Goal: Task Accomplishment & Management: Use online tool/utility

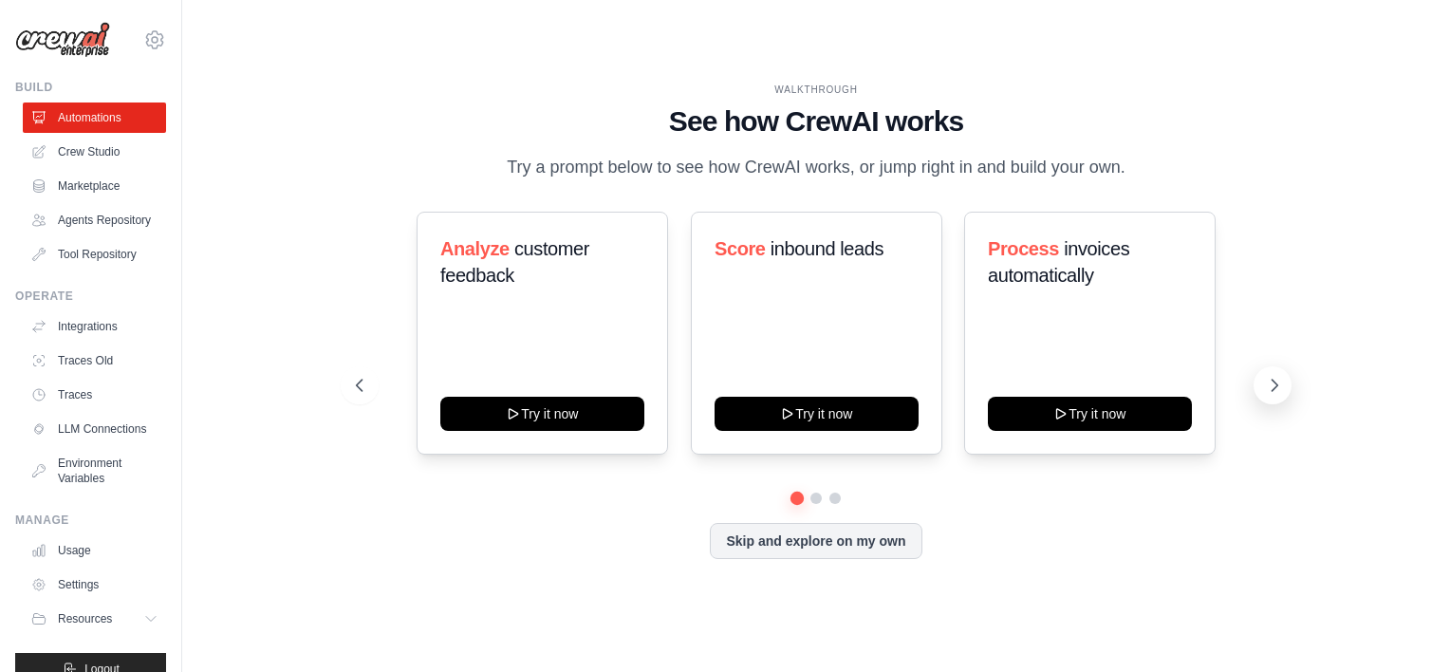
click at [1264, 395] on button at bounding box center [1273, 385] width 38 height 38
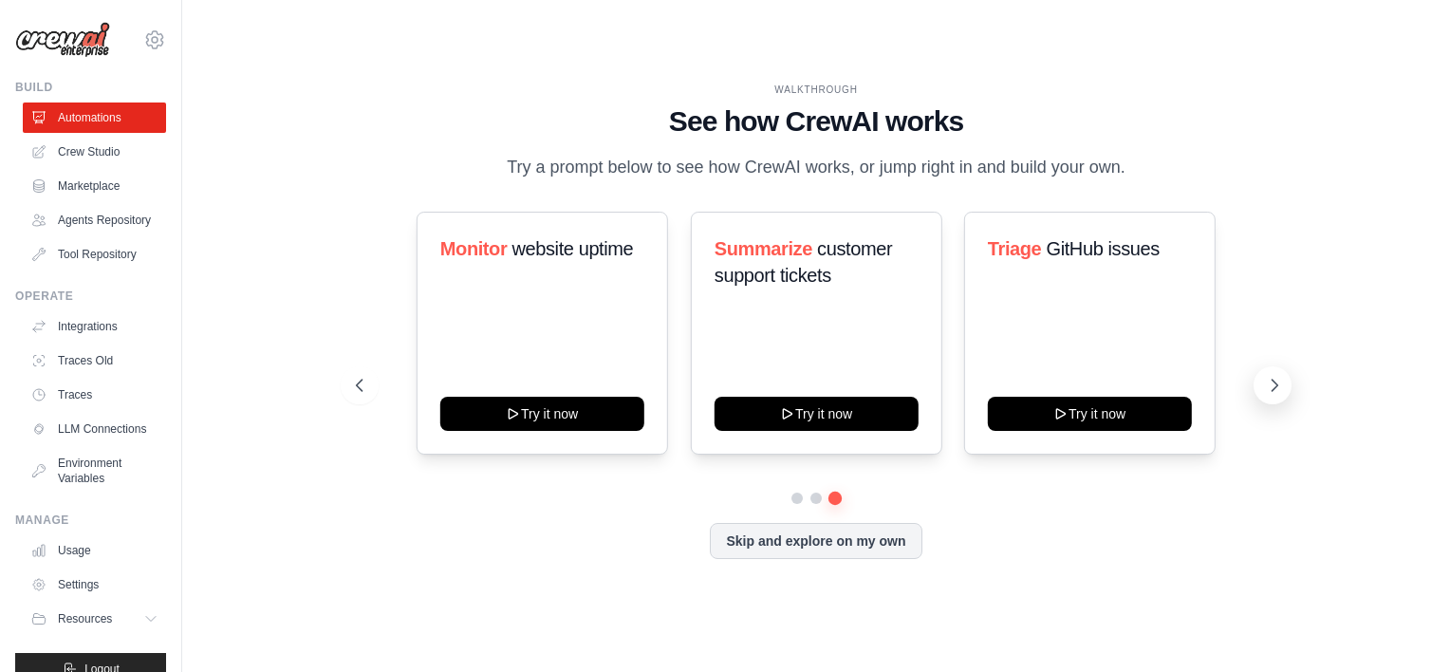
click at [1264, 395] on button at bounding box center [1273, 385] width 38 height 38
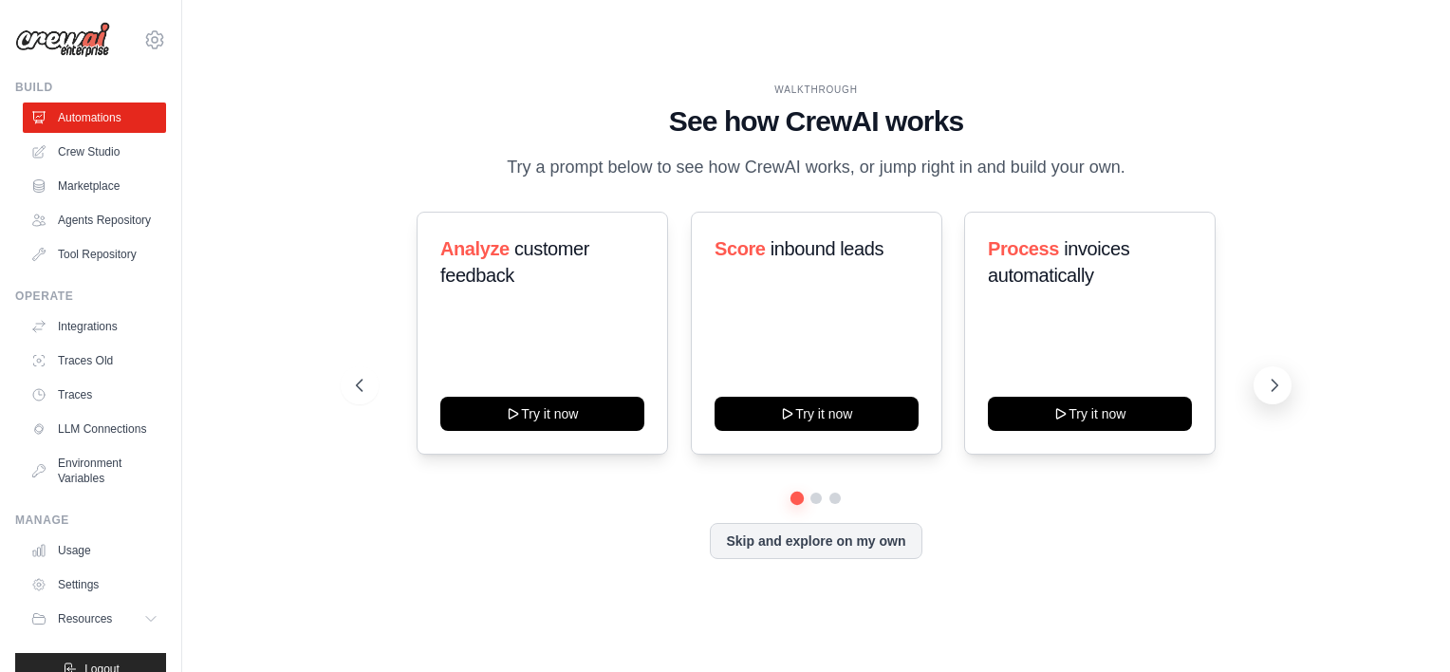
click at [1264, 395] on button at bounding box center [1273, 385] width 38 height 38
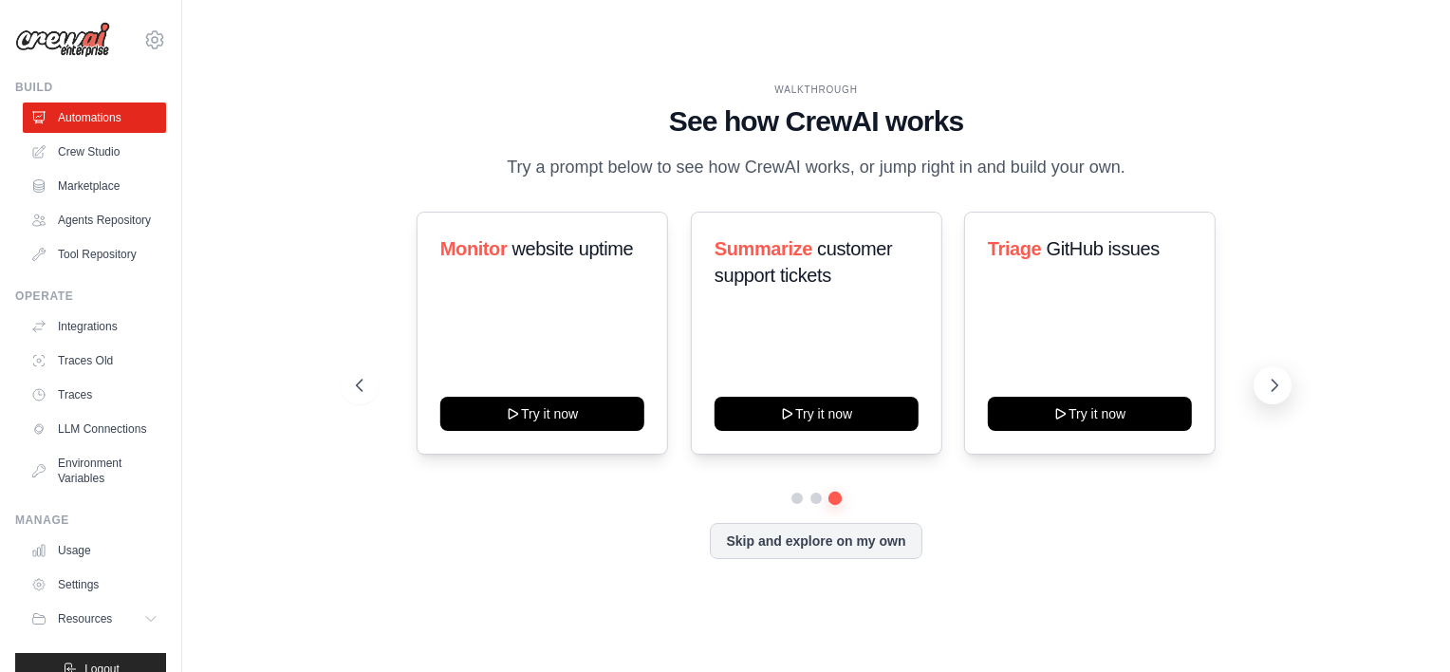
click at [1264, 395] on button at bounding box center [1273, 385] width 38 height 38
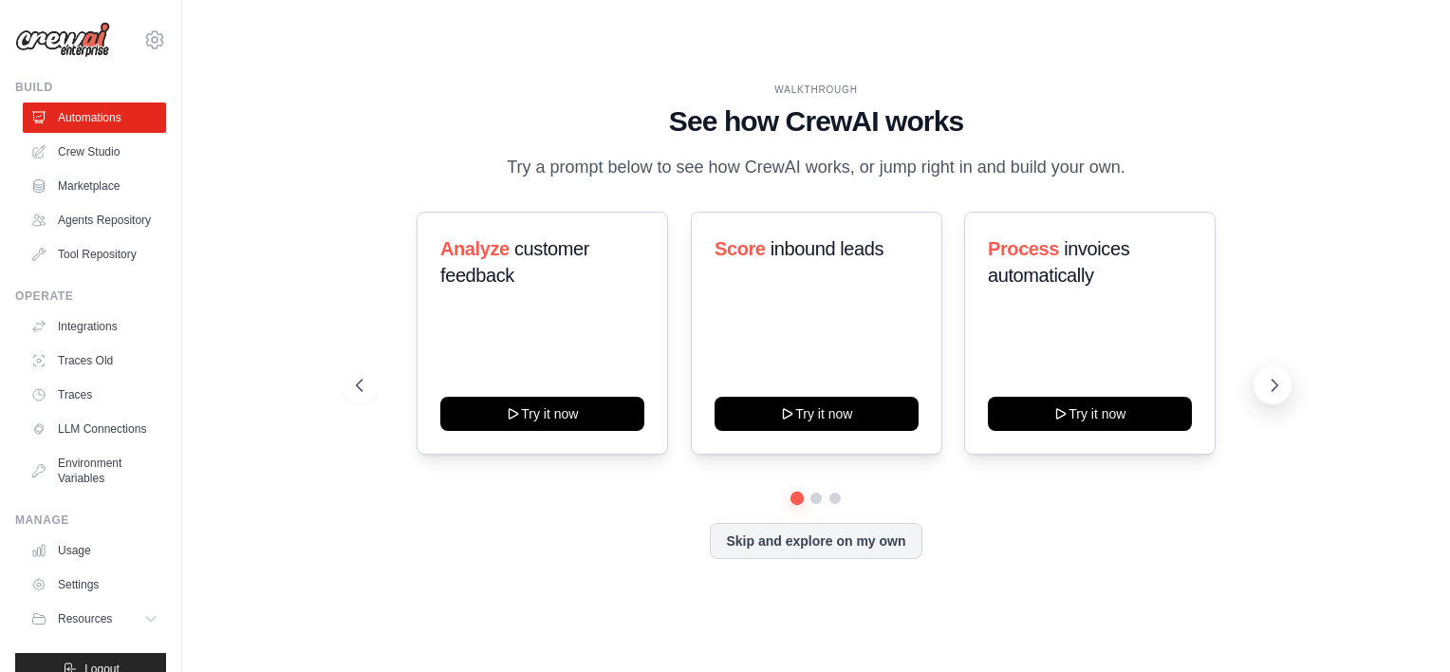
click at [1279, 389] on icon at bounding box center [1274, 385] width 19 height 19
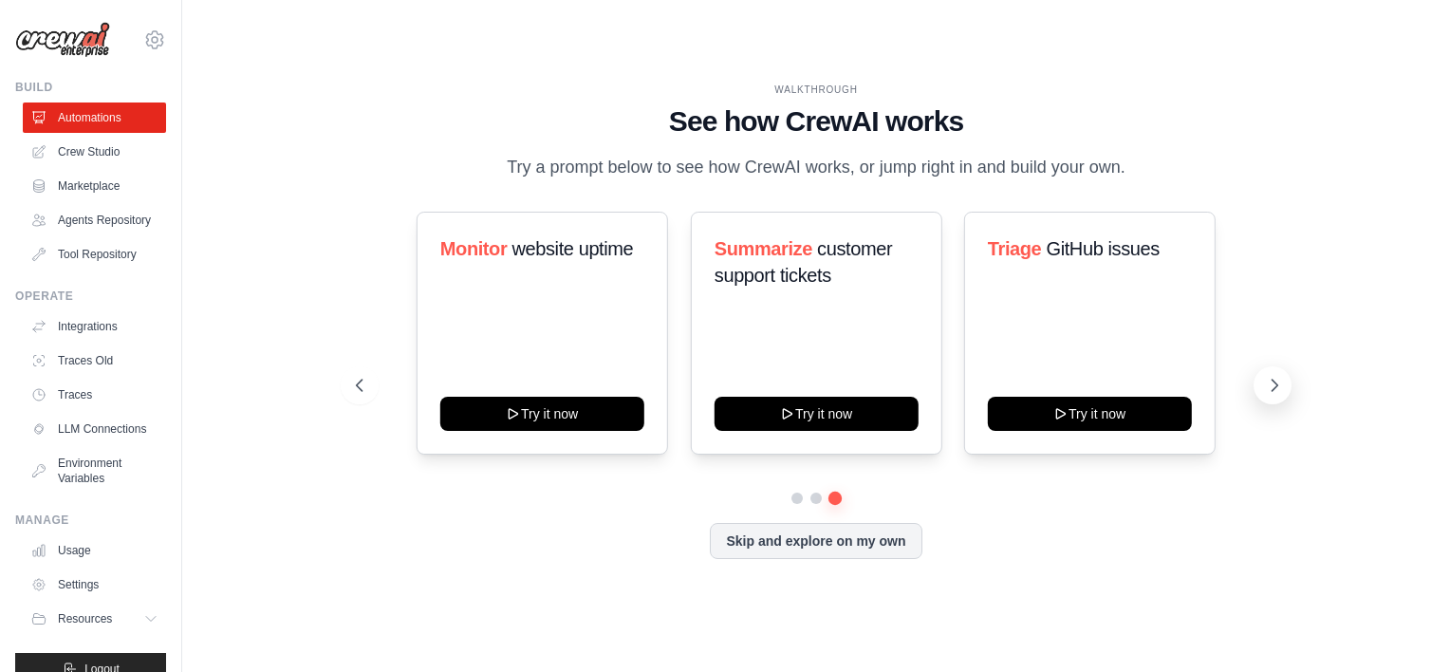
click at [1279, 389] on icon at bounding box center [1274, 385] width 19 height 19
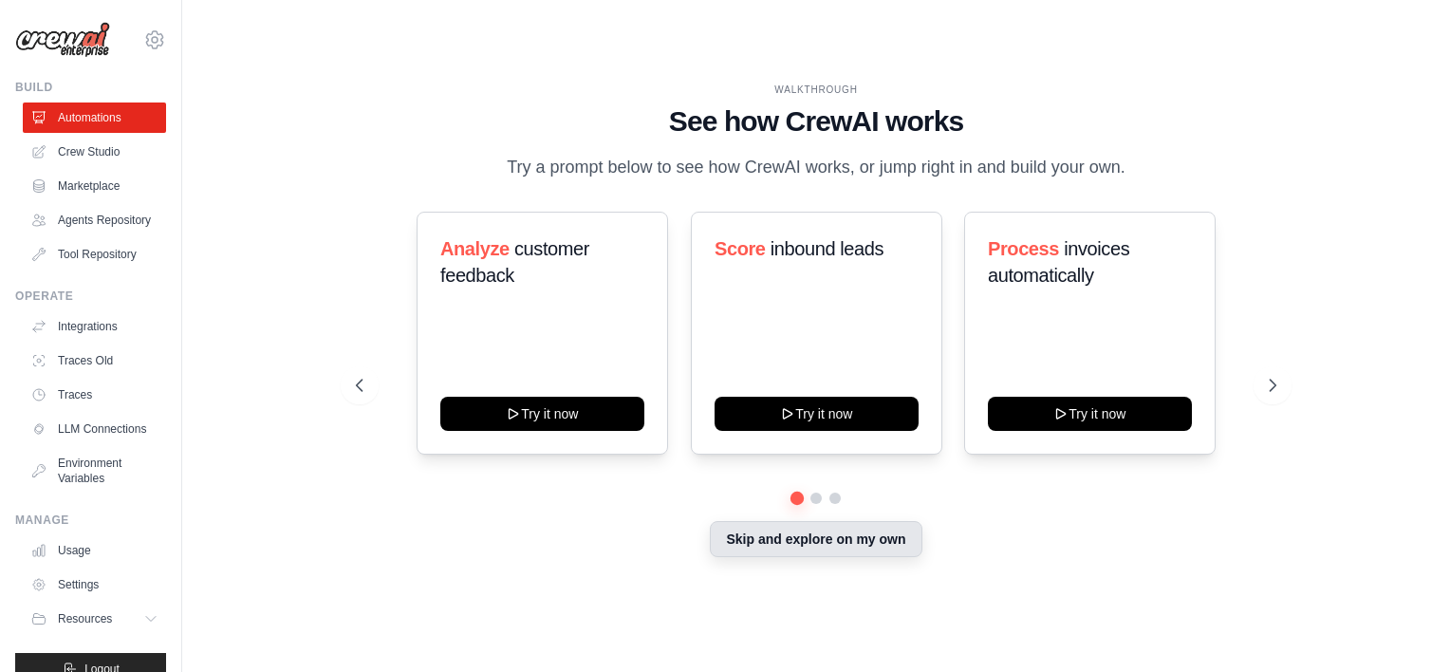
click at [808, 547] on button "Skip and explore on my own" at bounding box center [816, 539] width 212 height 36
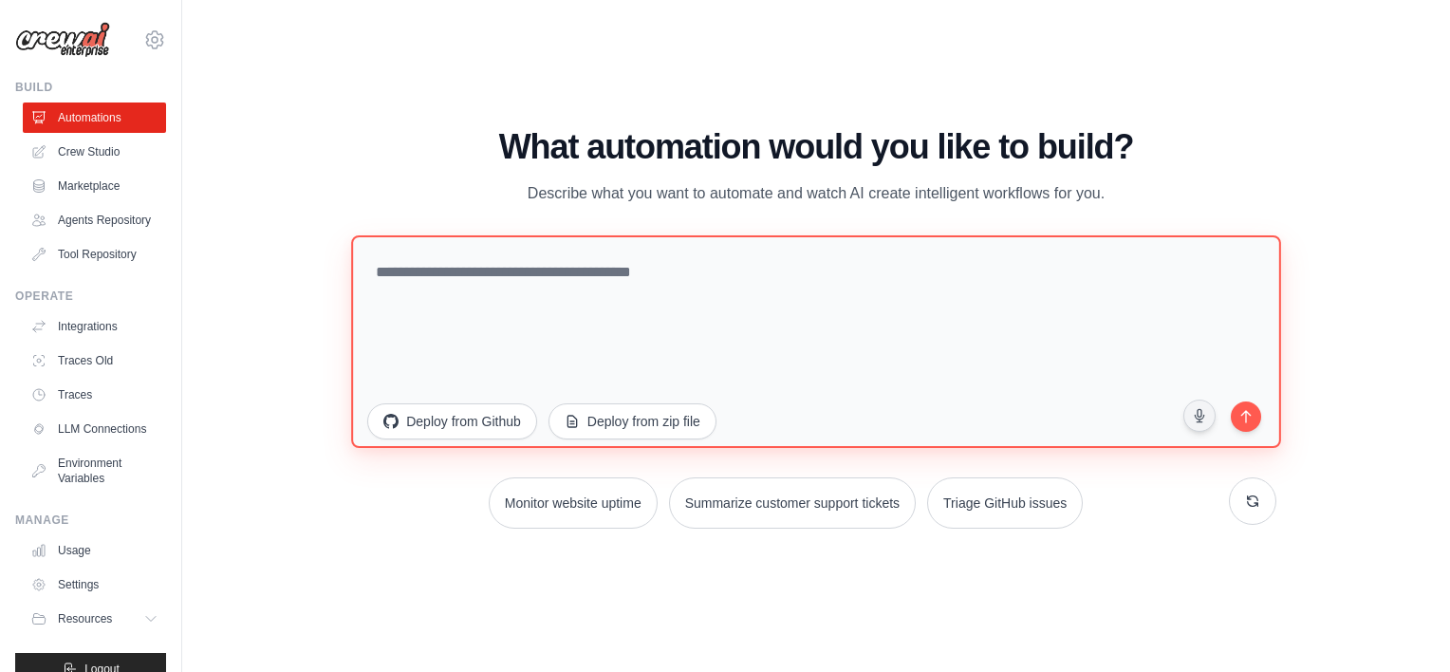
click at [554, 278] on textarea at bounding box center [815, 341] width 929 height 213
type textarea "**********"
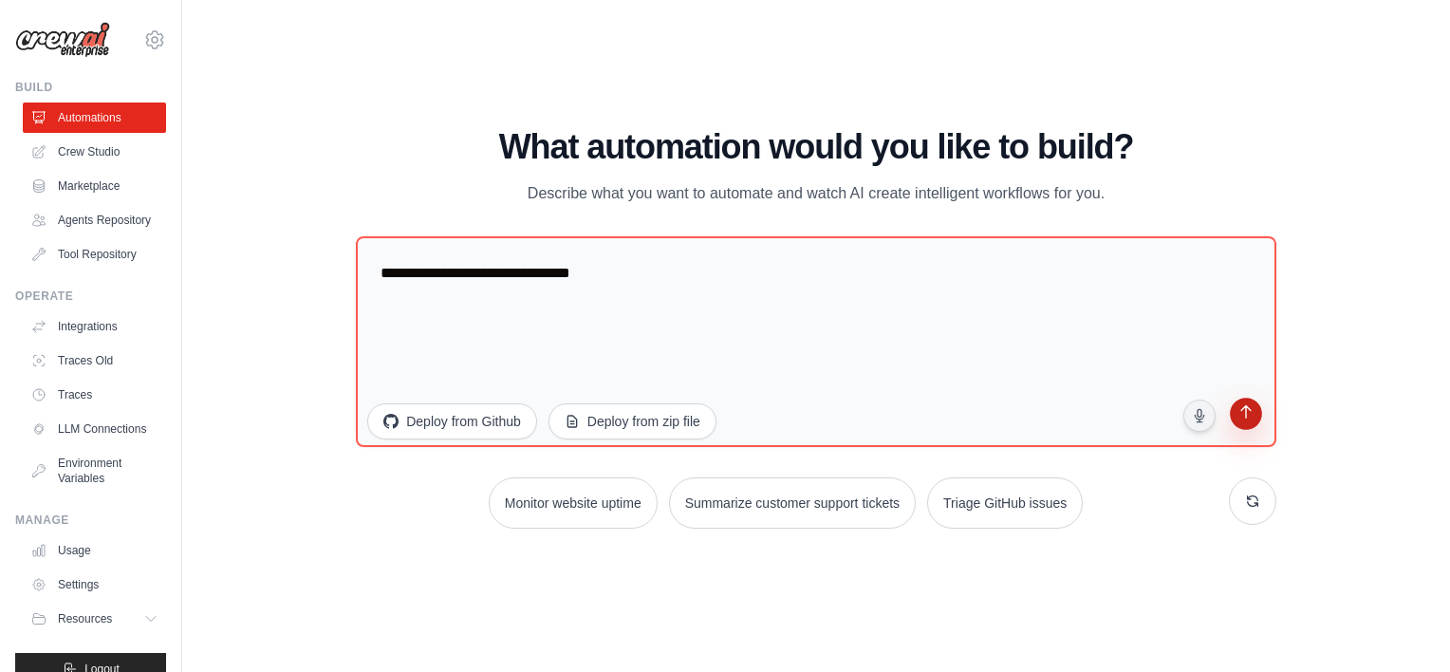
click at [1252, 423] on button "submit" at bounding box center [1246, 417] width 36 height 36
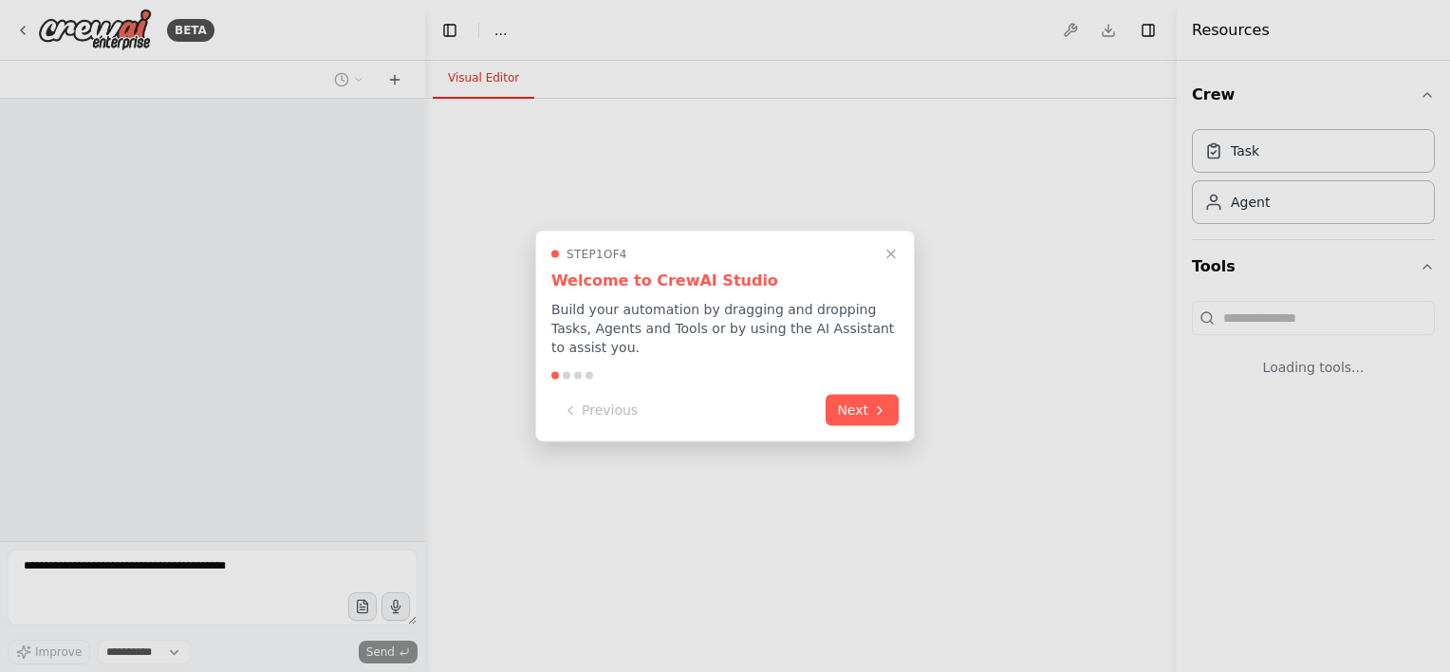
select select "****"
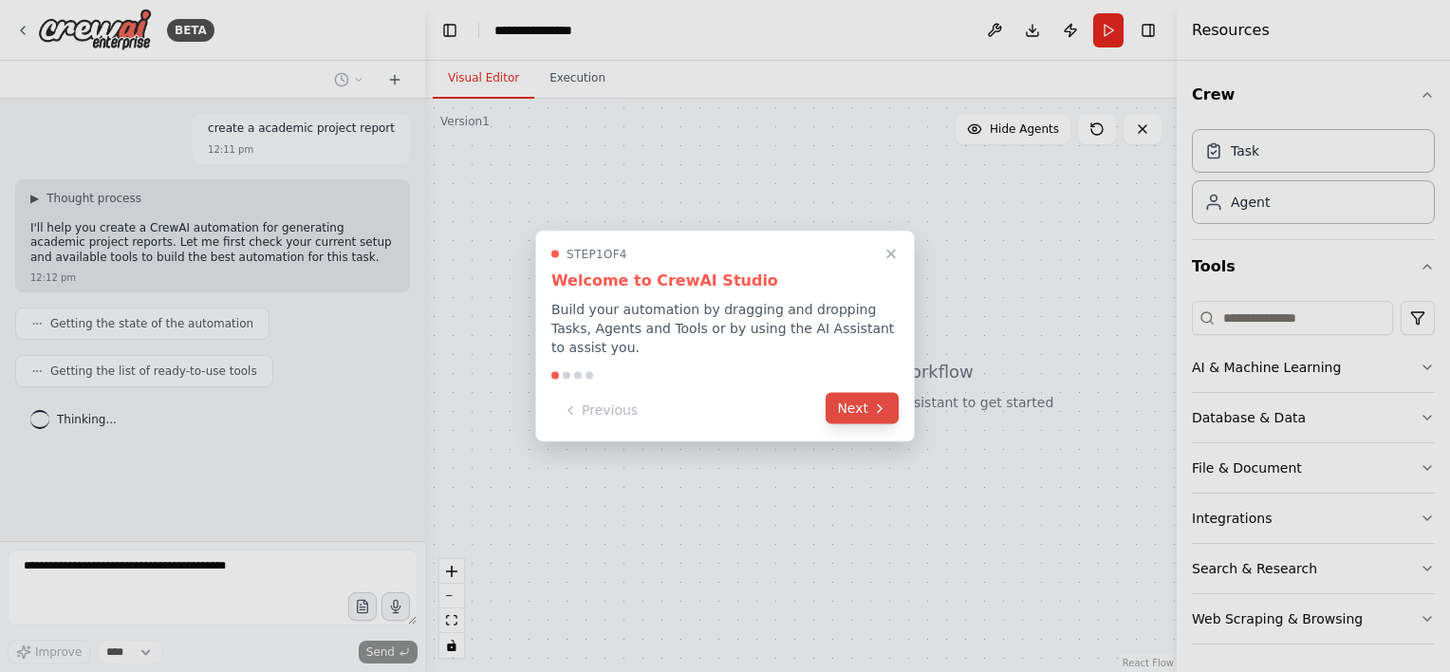
click at [846, 401] on button "Next" at bounding box center [862, 408] width 73 height 31
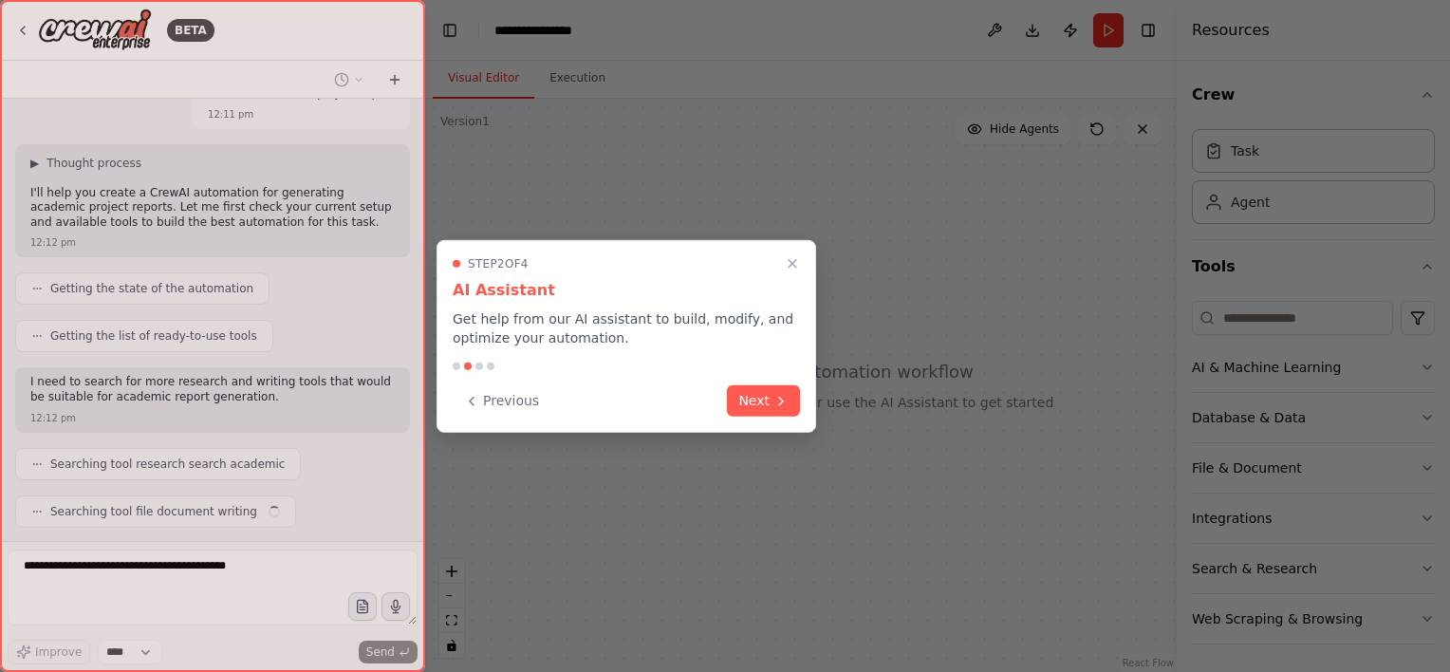
scroll to position [83, 0]
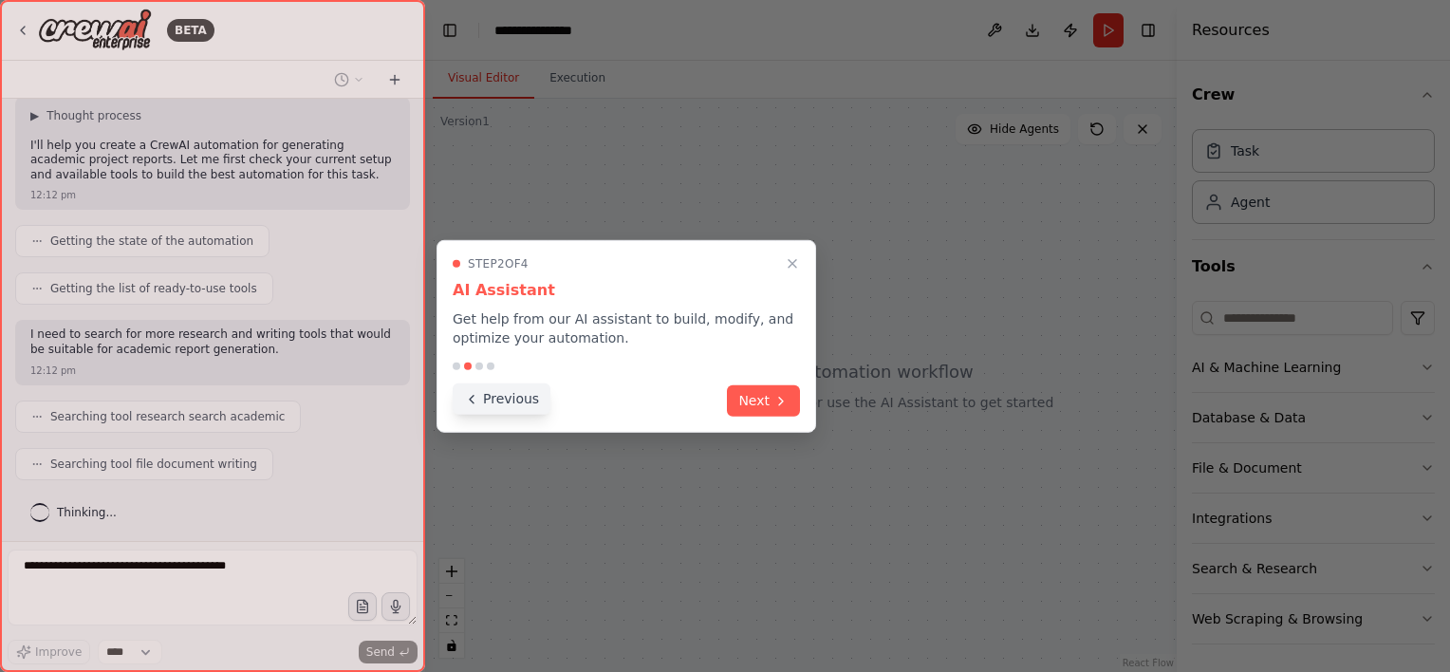
click at [514, 400] on button "Previous" at bounding box center [502, 398] width 98 height 31
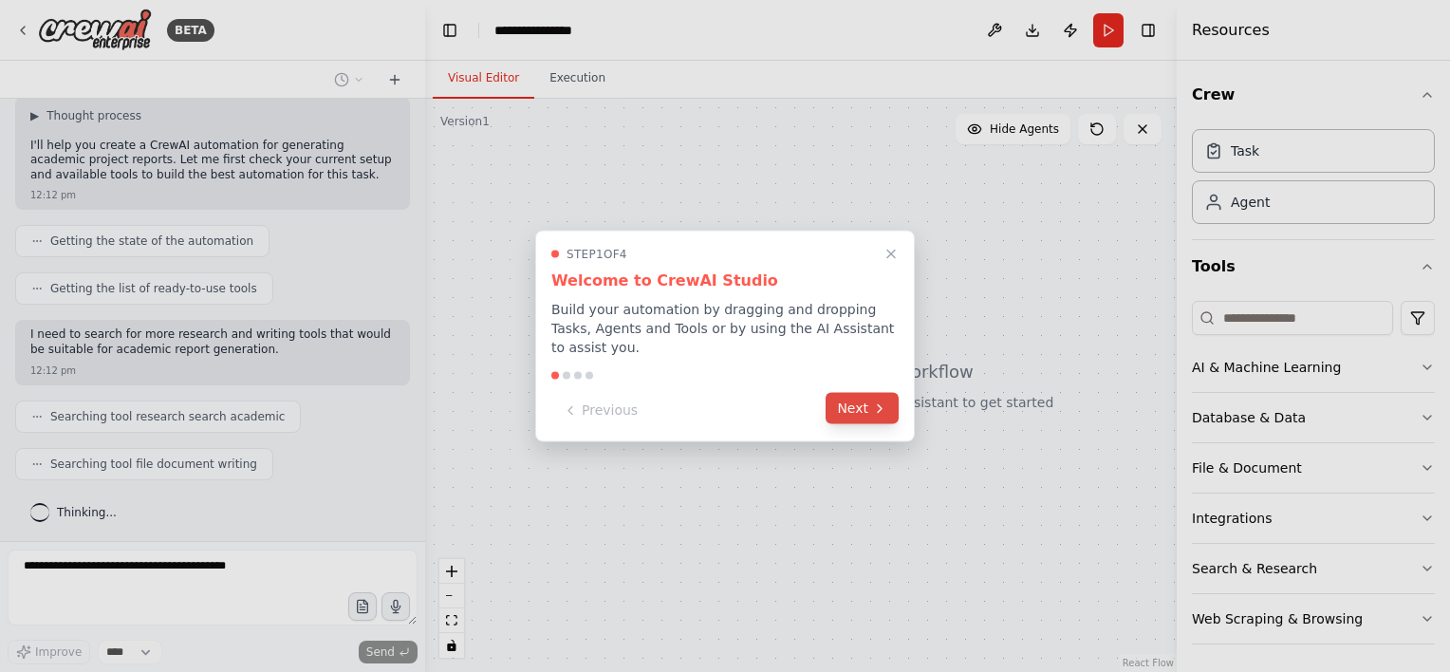
click at [853, 414] on button "Next" at bounding box center [862, 408] width 73 height 31
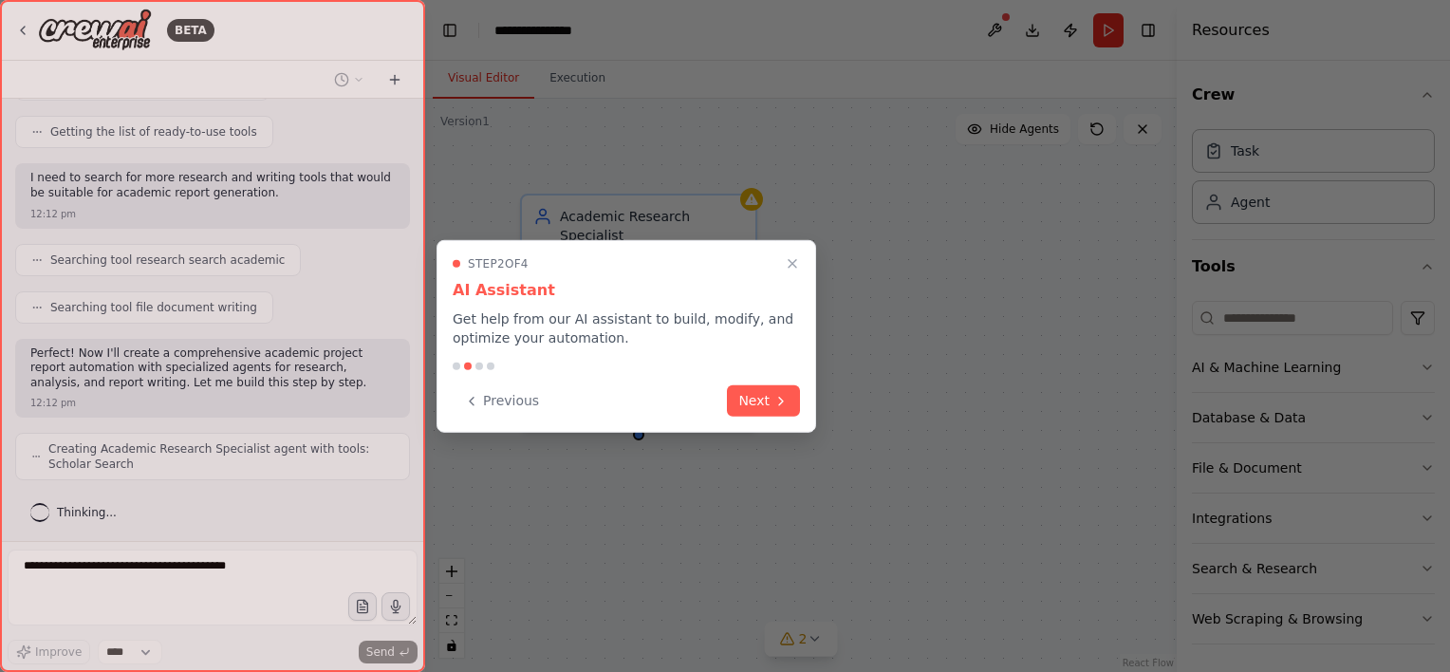
scroll to position [302, 0]
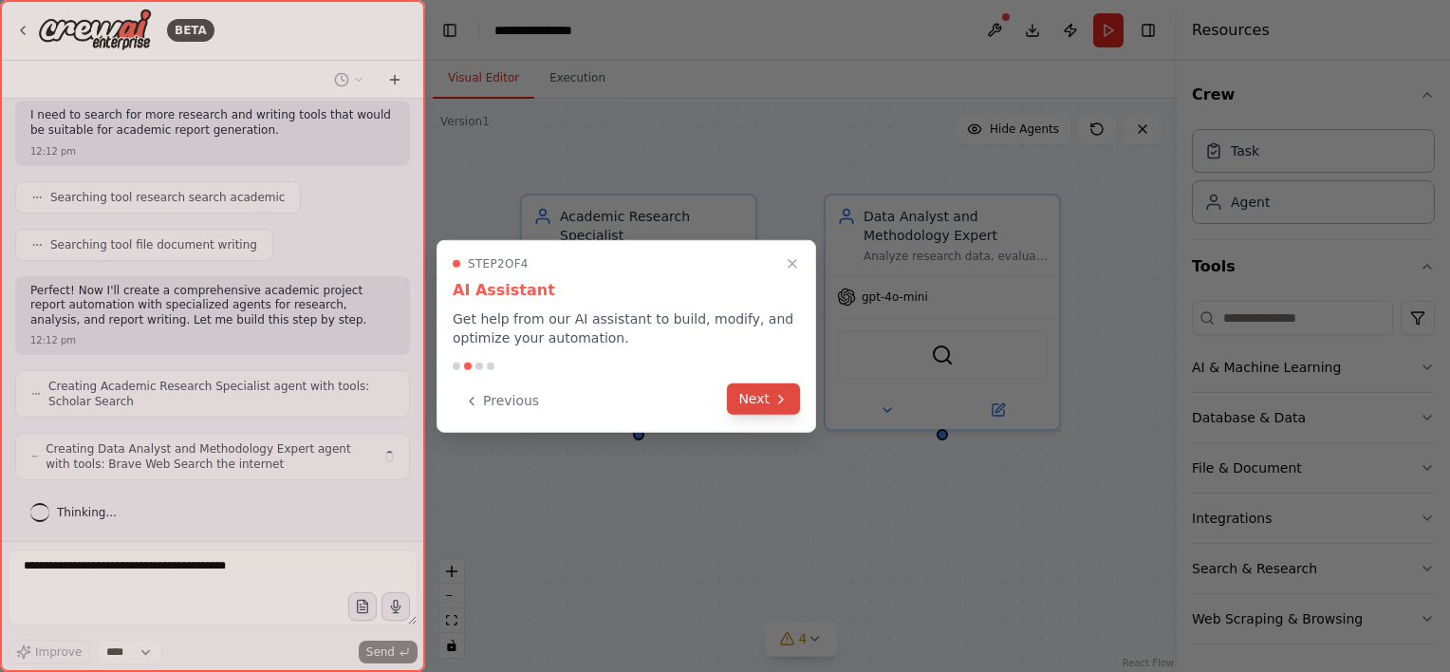
click at [767, 409] on button "Next" at bounding box center [763, 398] width 73 height 31
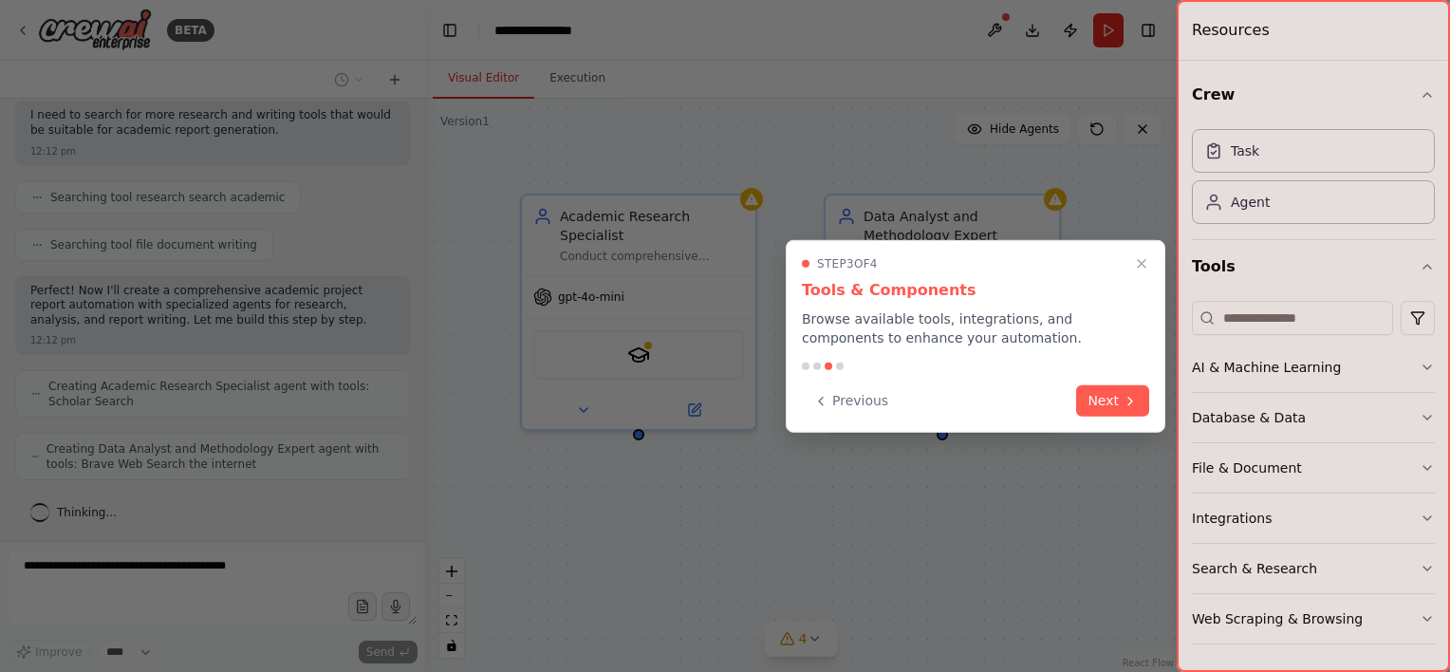
scroll to position [349, 0]
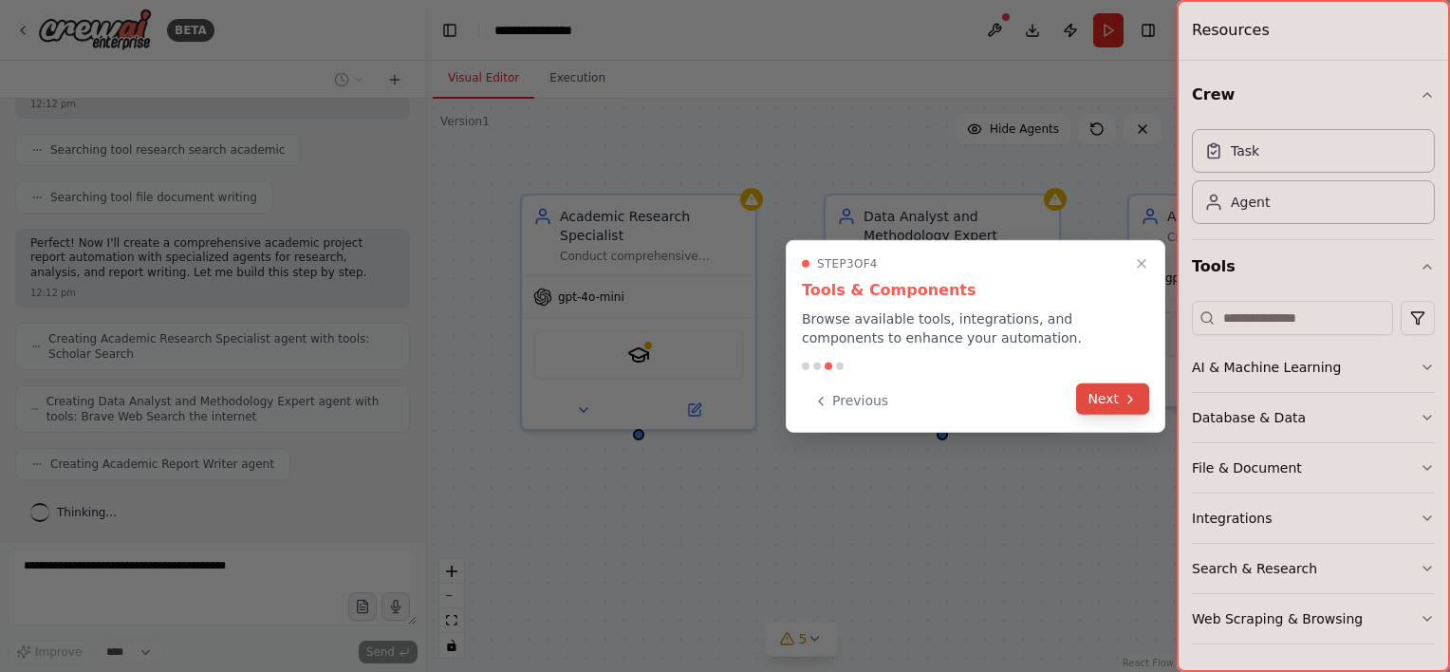
click at [1109, 397] on button "Next" at bounding box center [1112, 398] width 73 height 31
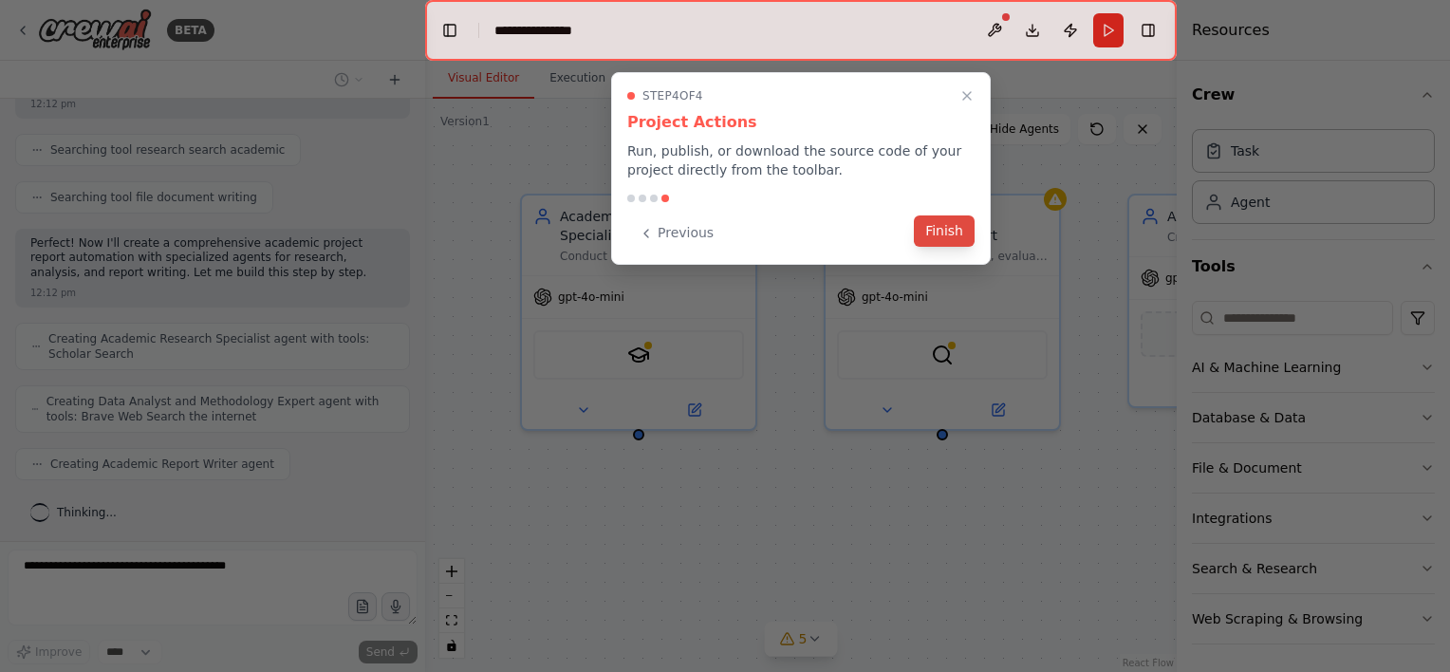
click at [955, 237] on button "Finish" at bounding box center [944, 230] width 61 height 31
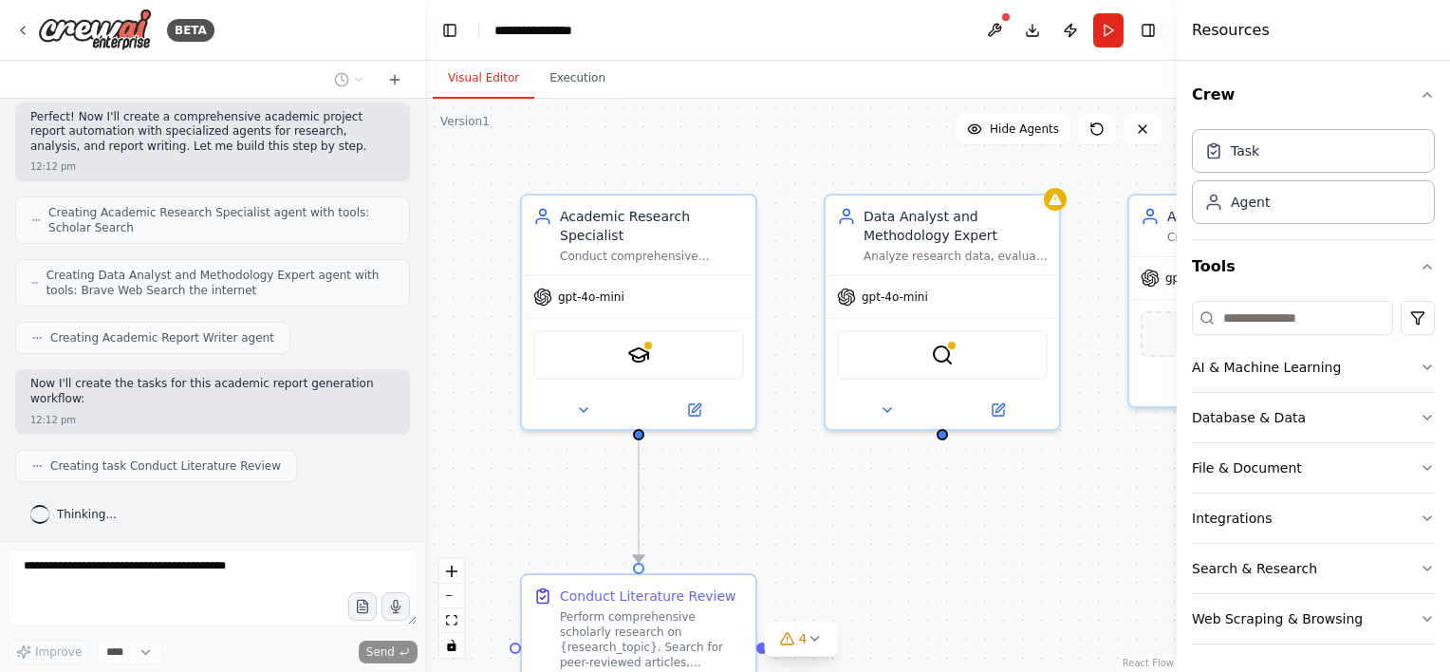
scroll to position [523, 0]
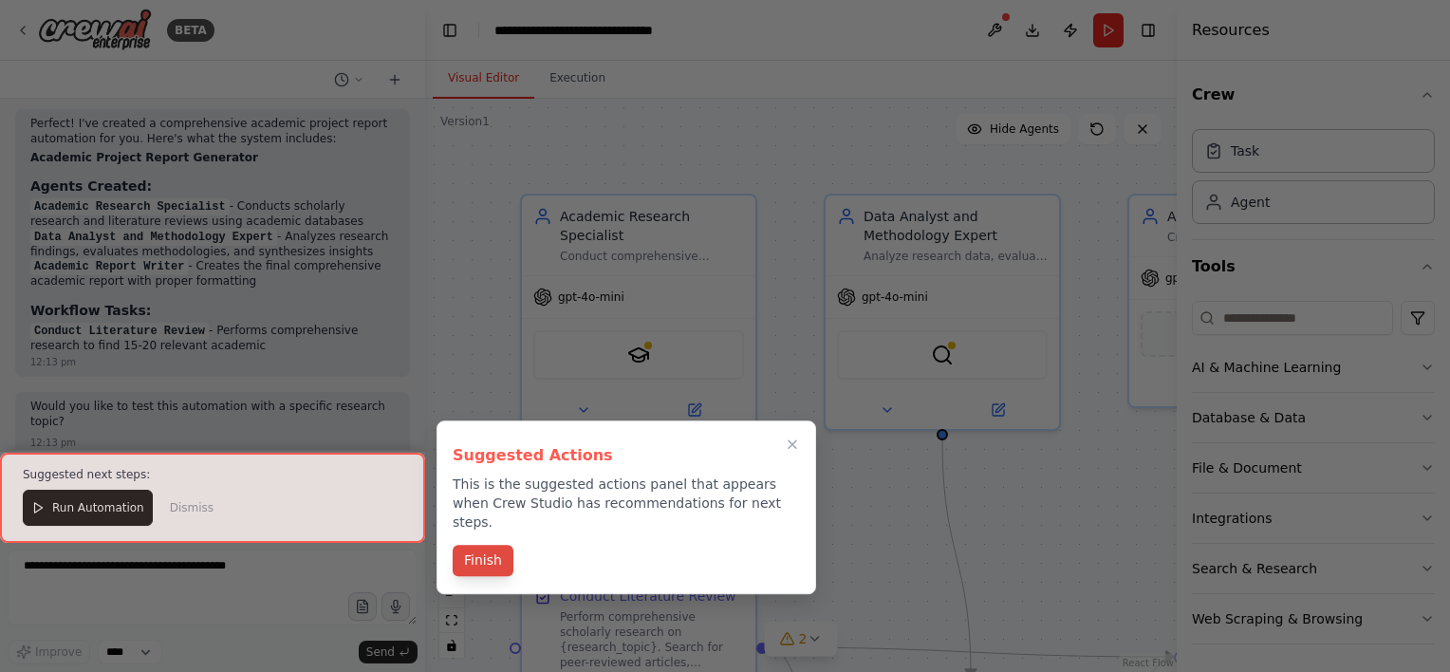
click at [468, 551] on button "Finish" at bounding box center [483, 560] width 61 height 31
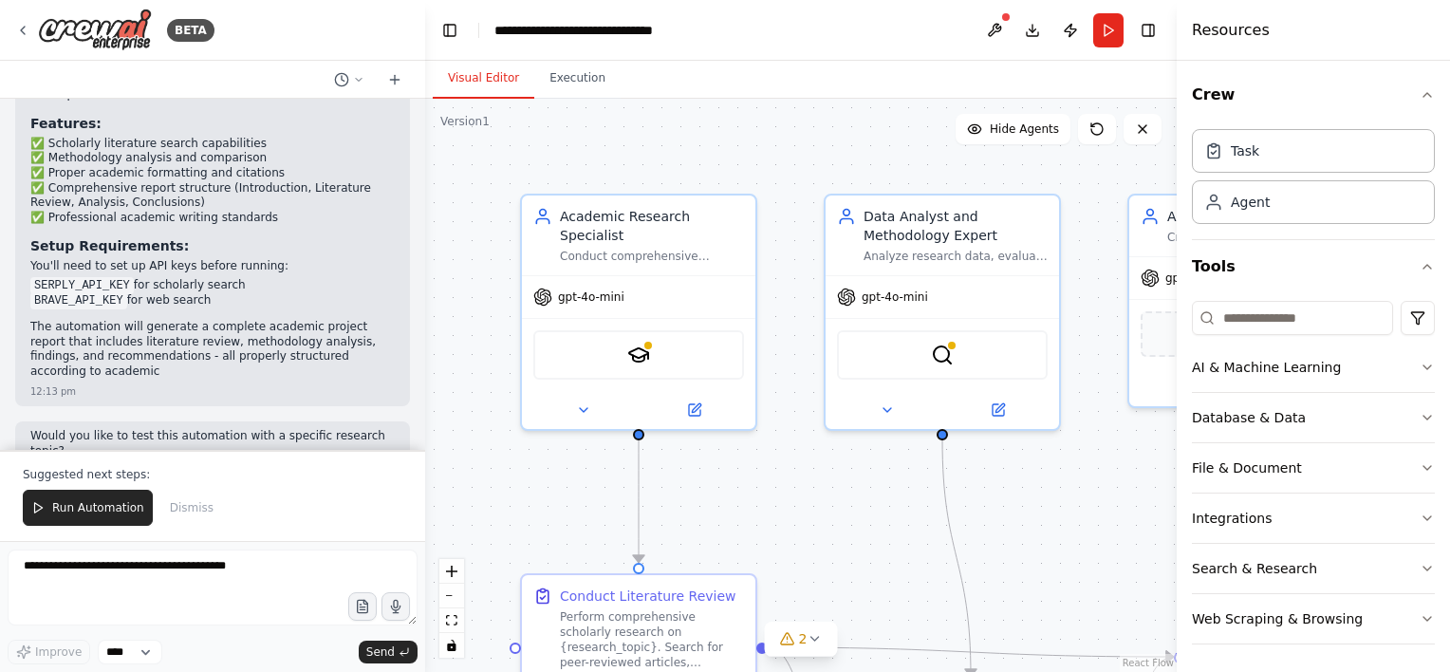
scroll to position [1602, 0]
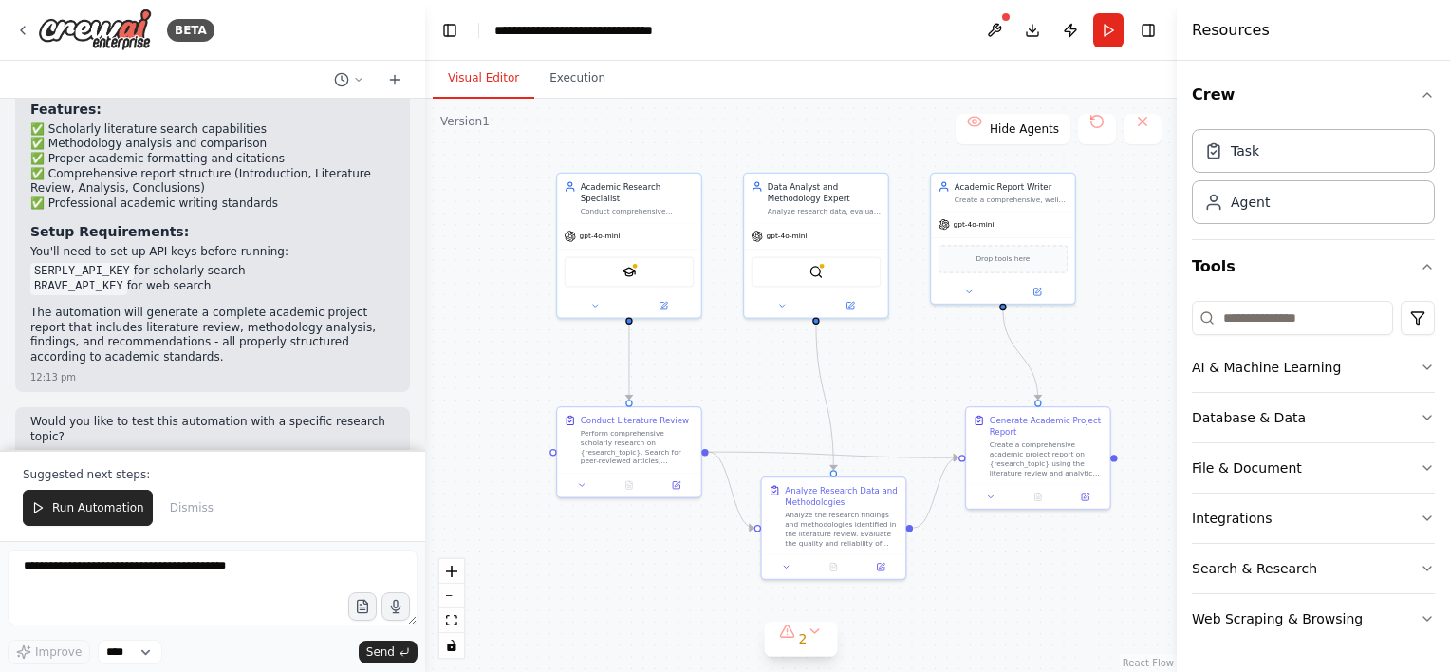
drag, startPoint x: 813, startPoint y: 530, endPoint x: 835, endPoint y: 399, distance: 133.7
click at [835, 399] on div ".deletable-edge-delete-btn { width: 20px; height: 20px; border: 0px solid #ffff…" at bounding box center [801, 385] width 752 height 573
click at [812, 639] on button "2" at bounding box center [801, 639] width 73 height 35
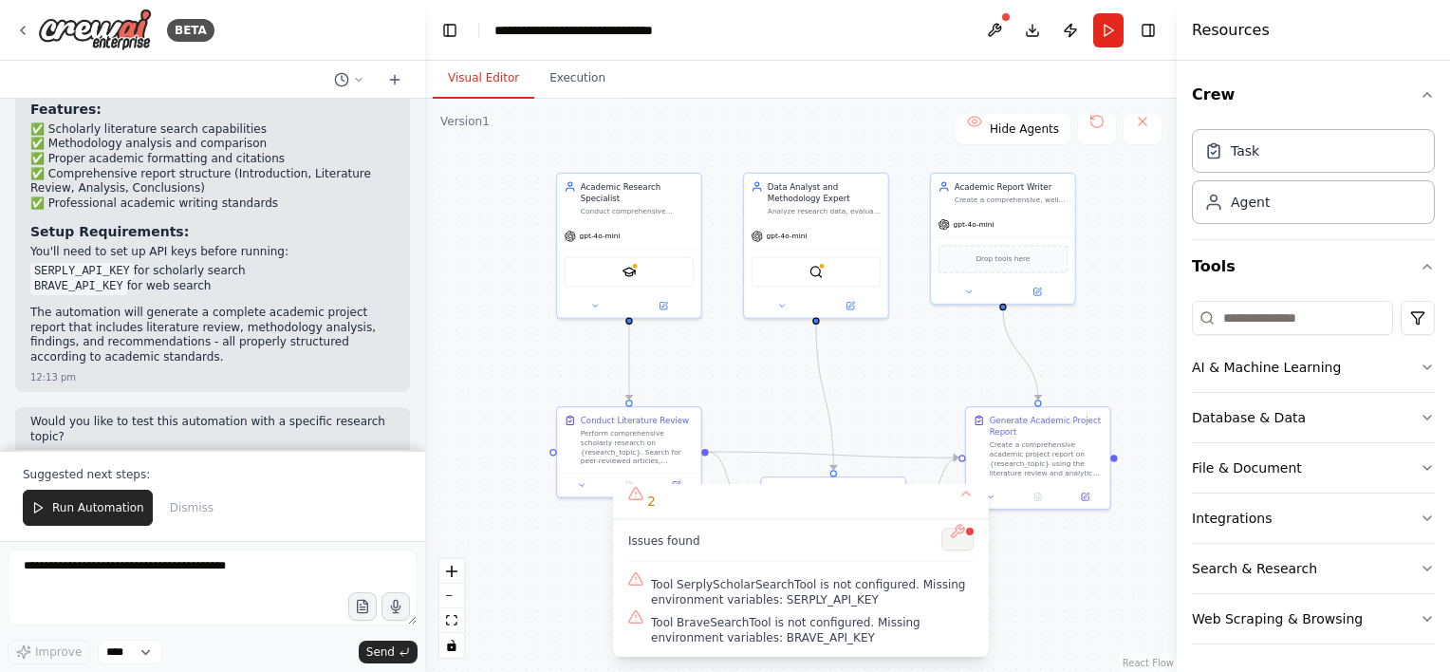
click at [965, 542] on button at bounding box center [957, 539] width 32 height 23
